Goal: Communication & Community: Connect with others

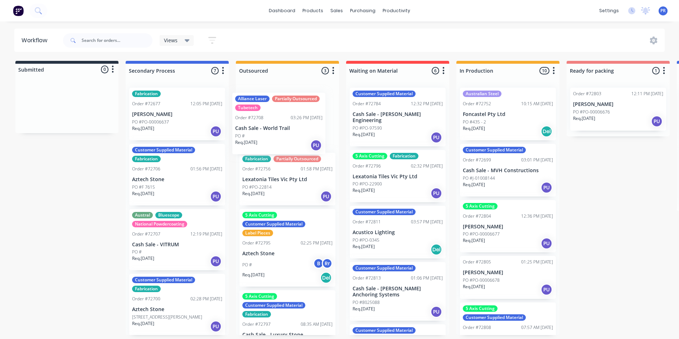
drag, startPoint x: 415, startPoint y: 136, endPoint x: 297, endPoint y: 141, distance: 118.7
click at [297, 141] on div "Submitted 0 Status colour #273444 hex #273444 Save Cancel Summaries Total order…" at bounding box center [644, 198] width 1298 height 274
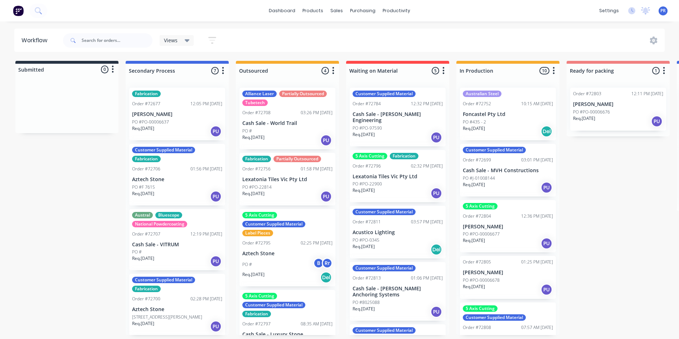
click at [266, 97] on div "Alliance Laser Partially Outsourced Tubetech" at bounding box center [287, 98] width 90 height 15
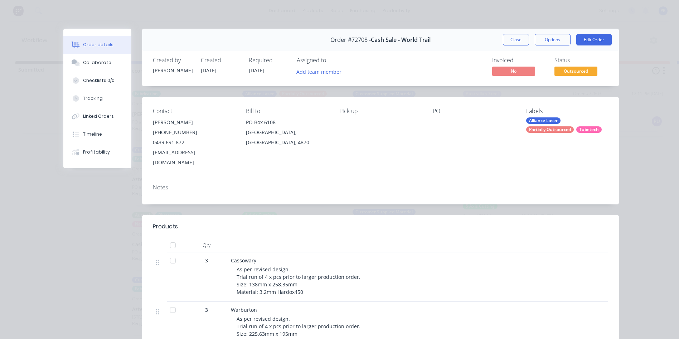
click at [527, 112] on div "Labels" at bounding box center [567, 111] width 82 height 7
click at [534, 121] on div "Alliance Laser" at bounding box center [543, 120] width 34 height 6
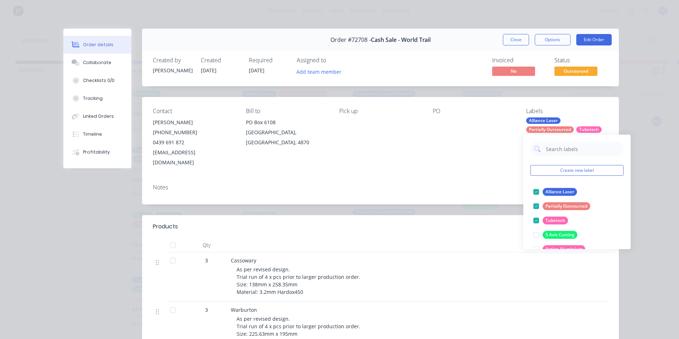
click at [604, 117] on div "Alliance Laser Partially Outsourced Tubetech" at bounding box center [567, 124] width 82 height 15
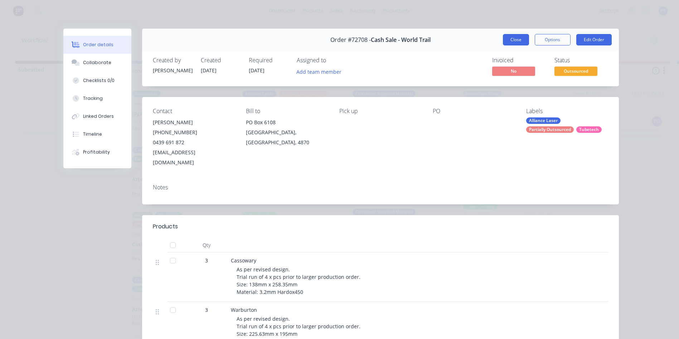
click at [521, 43] on button "Close" at bounding box center [516, 39] width 26 height 11
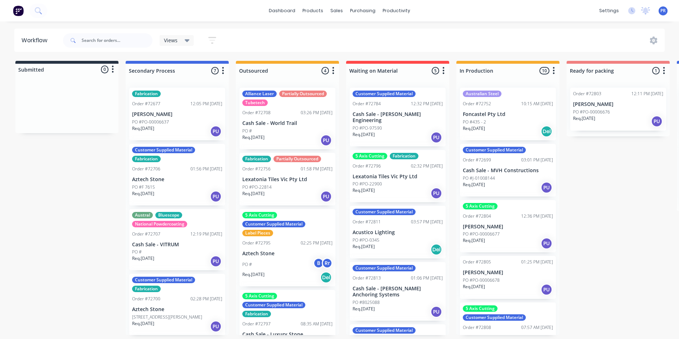
click at [509, 126] on div "Req. 02/09/25 Del" at bounding box center [508, 131] width 90 height 12
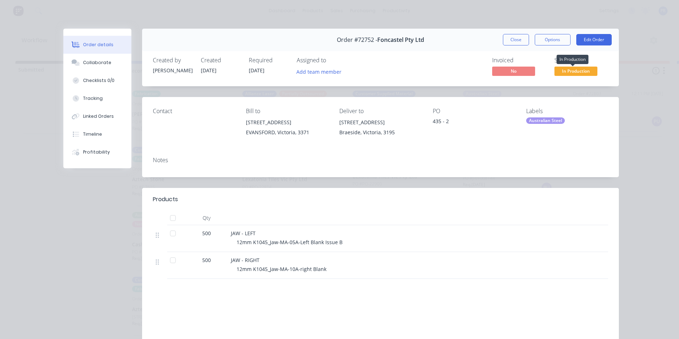
click at [578, 73] on span "In Production" at bounding box center [576, 71] width 43 height 9
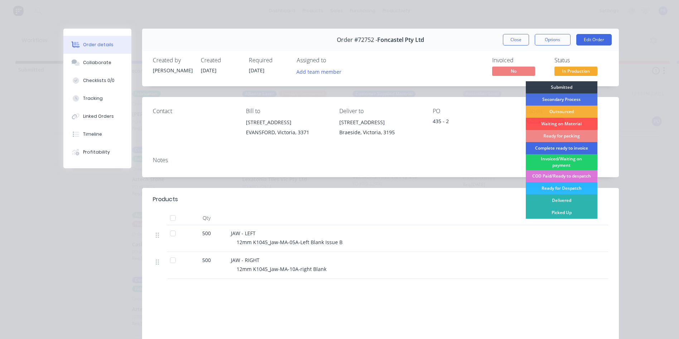
click at [549, 146] on div "Complete ready to invoice" at bounding box center [562, 148] width 72 height 12
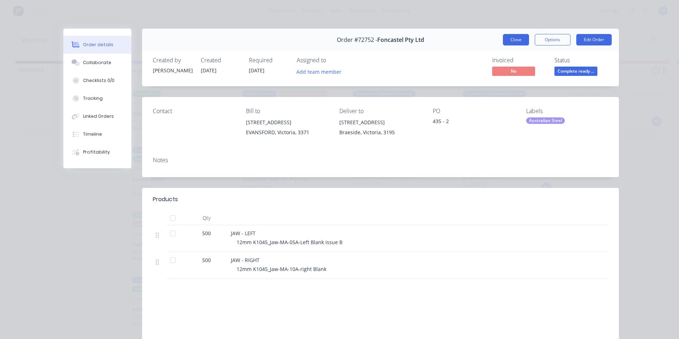
click at [518, 40] on button "Close" at bounding box center [516, 39] width 26 height 11
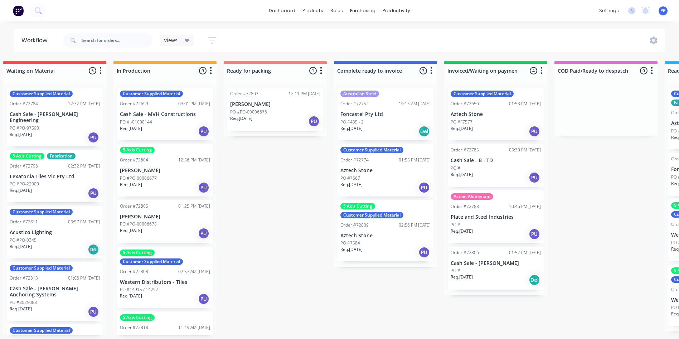
scroll to position [0, 383]
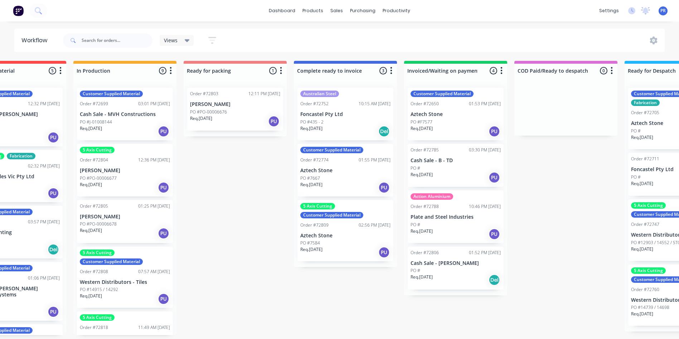
click at [343, 256] on div "Req. 02/09/25 PU" at bounding box center [345, 252] width 90 height 12
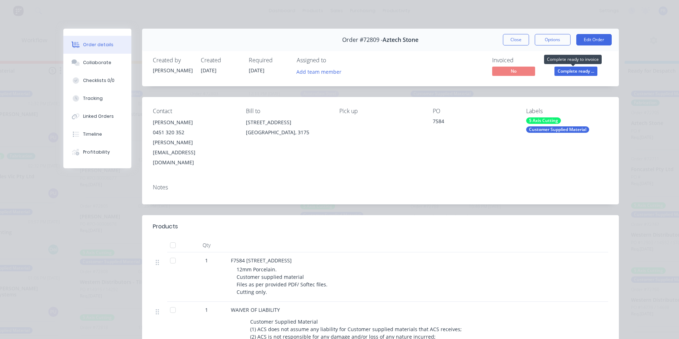
click at [572, 72] on span "Complete ready ..." at bounding box center [576, 71] width 43 height 9
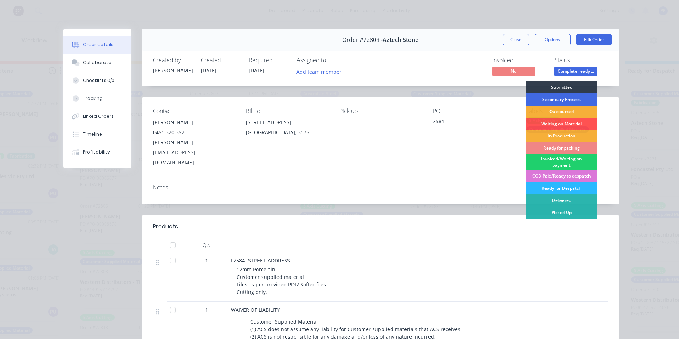
click at [554, 99] on div "Secondary Process" at bounding box center [562, 99] width 72 height 12
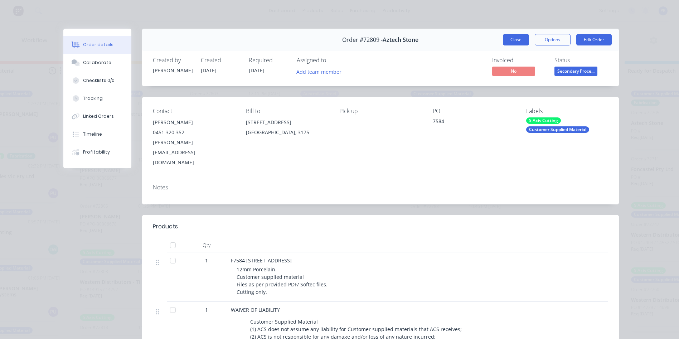
click at [509, 38] on button "Close" at bounding box center [516, 39] width 26 height 11
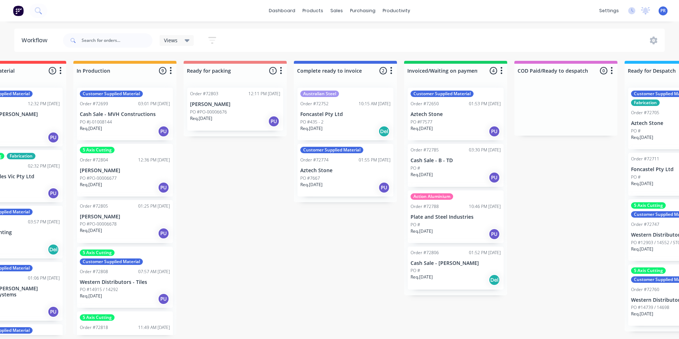
click at [459, 128] on div "Req. 05/08/25 PU" at bounding box center [456, 131] width 90 height 12
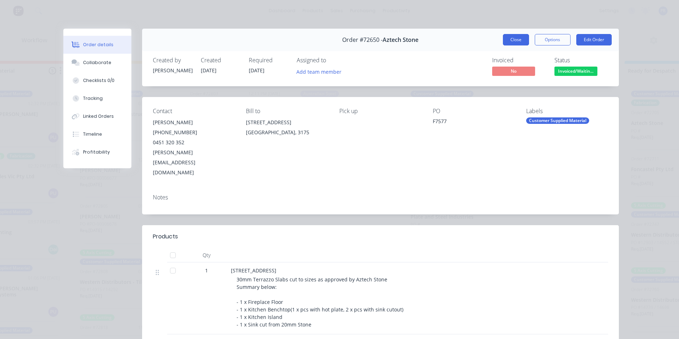
click at [519, 41] on button "Close" at bounding box center [516, 39] width 26 height 11
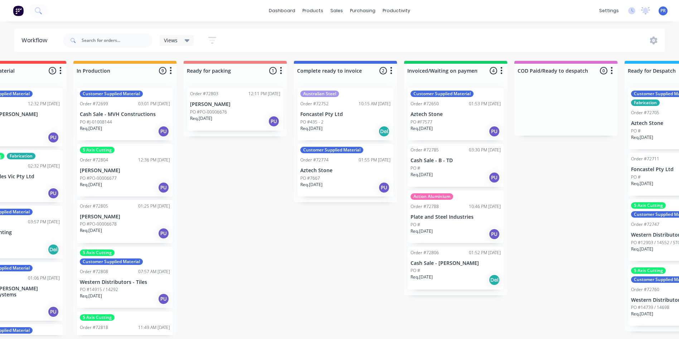
click at [455, 123] on div "PO #F7577" at bounding box center [456, 122] width 90 height 6
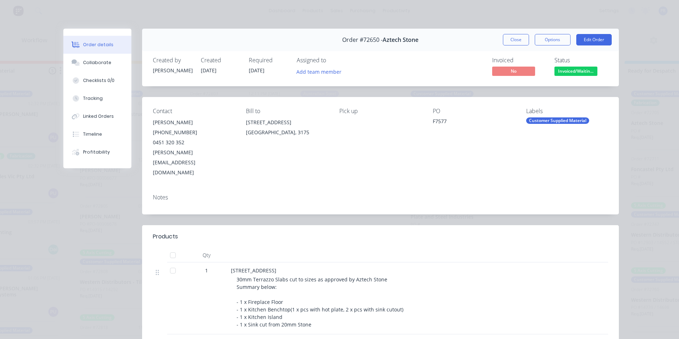
click at [574, 74] on span "Invoiced/Waitin..." at bounding box center [576, 71] width 43 height 9
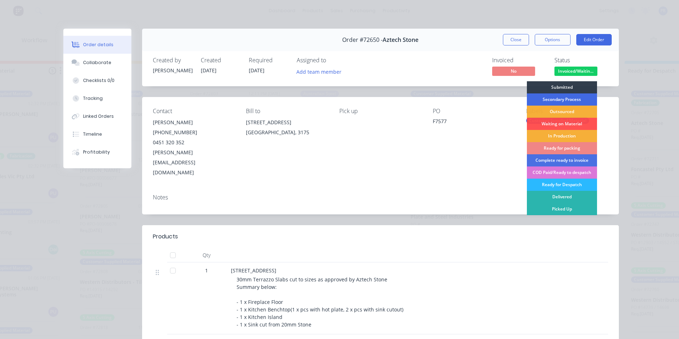
click at [546, 101] on div "Secondary Process" at bounding box center [562, 99] width 70 height 12
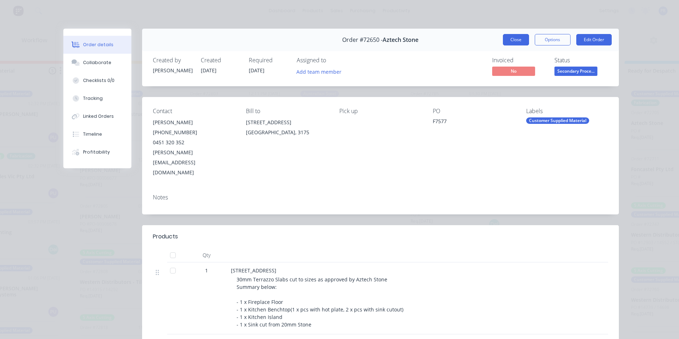
click at [509, 39] on button "Close" at bounding box center [516, 39] width 26 height 11
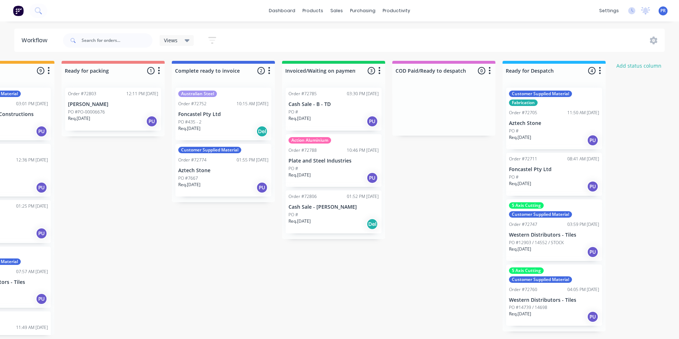
scroll to position [0, 546]
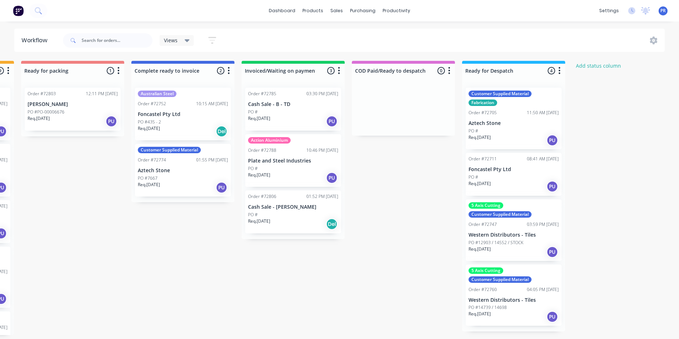
click at [505, 130] on div "PO #" at bounding box center [514, 131] width 90 height 6
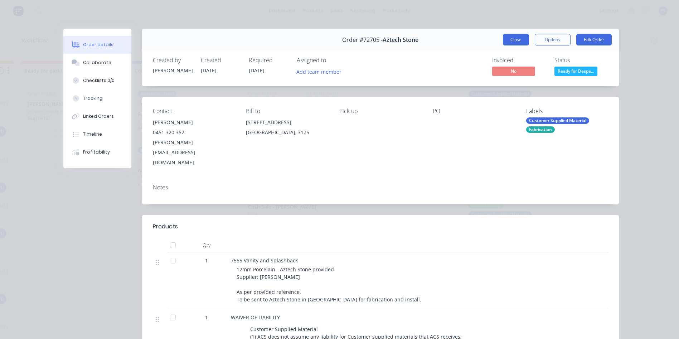
click at [519, 41] on button "Close" at bounding box center [516, 39] width 26 height 11
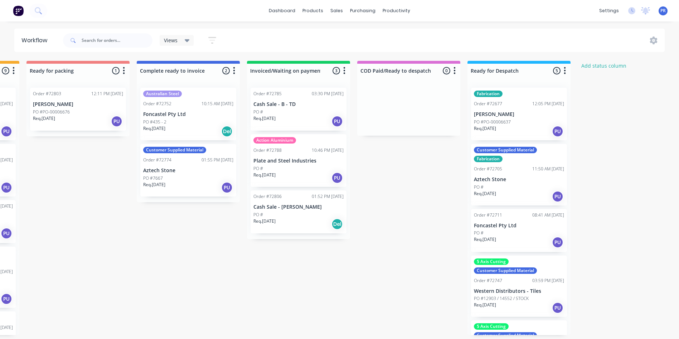
click at [522, 182] on p "Aztech Stone" at bounding box center [519, 180] width 90 height 6
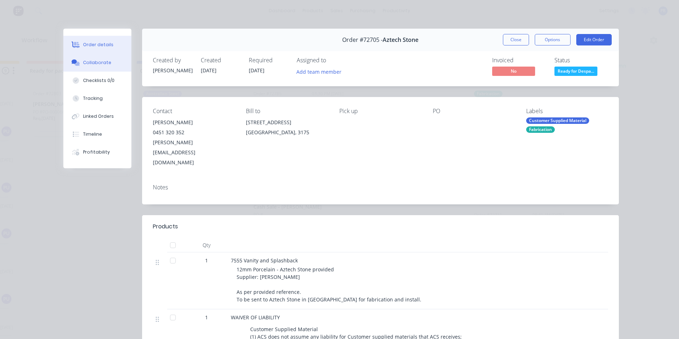
click at [90, 65] on div "Collaborate" at bounding box center [97, 62] width 28 height 6
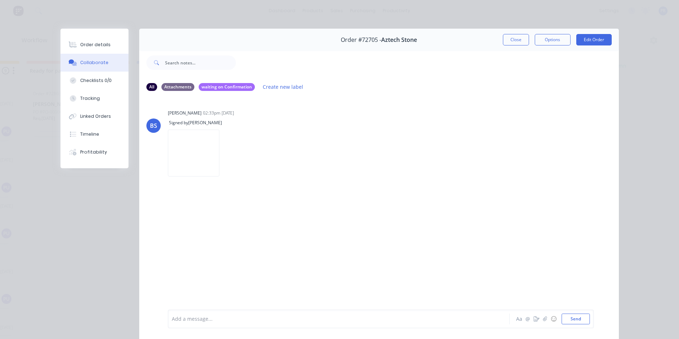
click at [218, 321] on div at bounding box center [328, 320] width 313 height 8
click at [569, 317] on button "Send" at bounding box center [576, 319] width 28 height 11
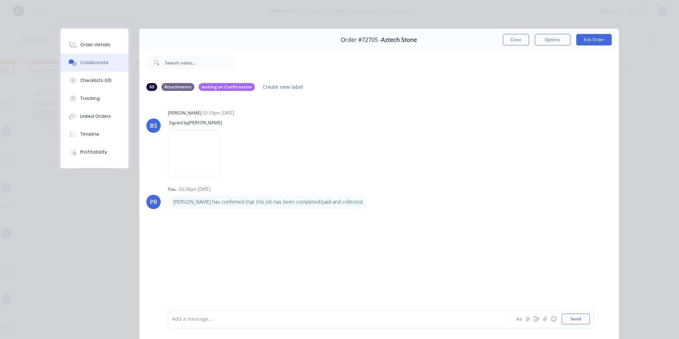
click at [513, 40] on button "Close" at bounding box center [516, 39] width 26 height 11
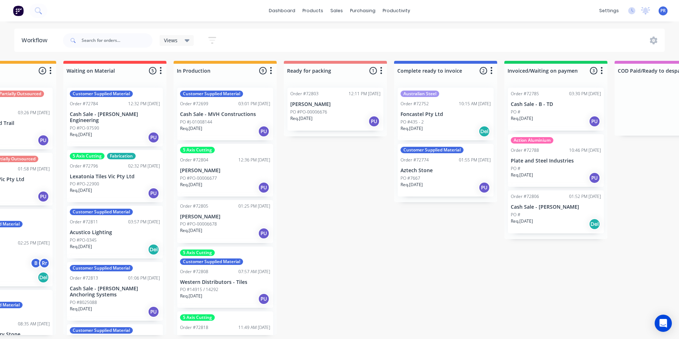
scroll to position [1, 283]
drag, startPoint x: 327, startPoint y: 338, endPoint x: 452, endPoint y: 350, distance: 125.6
click at [396, 296] on html "dashboard products sales purchasing productivity dashboard products Product Cat…" at bounding box center [56, 148] width 679 height 296
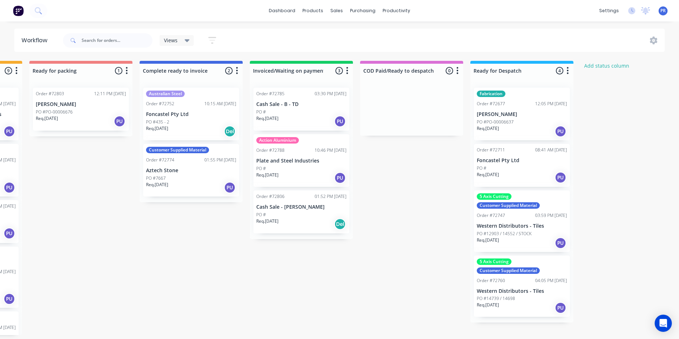
scroll to position [1, 547]
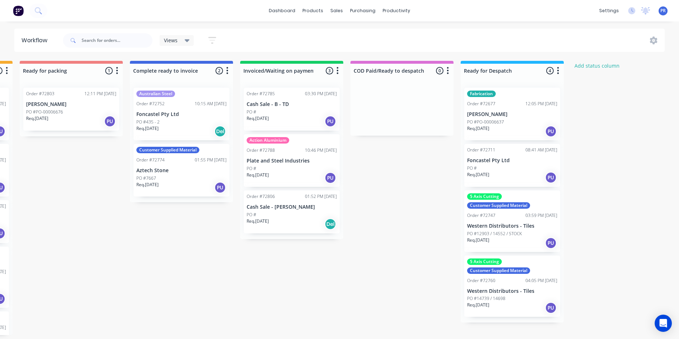
click at [445, 292] on div "Submitted 0 Status colour #273444 hex #273444 Save Cancel Summaries Total order…" at bounding box center [96, 198] width 1298 height 274
click at [509, 124] on div "Fabrication Order #72677 12:05 PM 08/08/25 Christopher Boots PO #PO-00006637 Re…" at bounding box center [513, 114] width 96 height 53
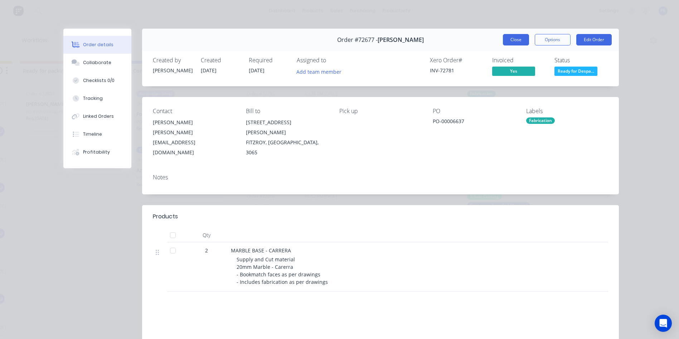
click at [515, 40] on button "Close" at bounding box center [516, 39] width 26 height 11
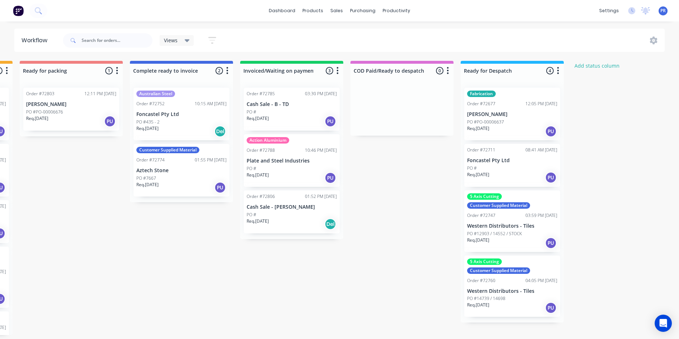
click at [181, 182] on div "Req. 29/08/25 PU" at bounding box center [181, 188] width 90 height 12
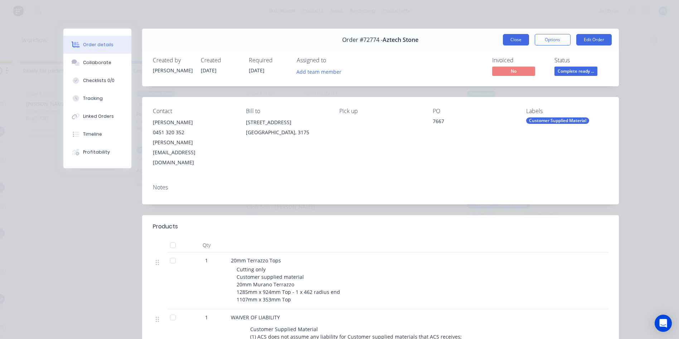
click at [506, 39] on button "Close" at bounding box center [516, 39] width 26 height 11
